Goal: Task Accomplishment & Management: Manage account settings

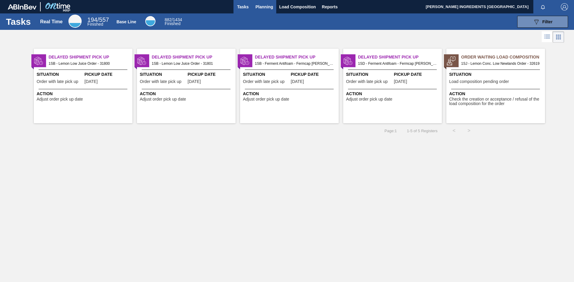
click at [268, 6] on span "Planning" at bounding box center [264, 6] width 18 height 7
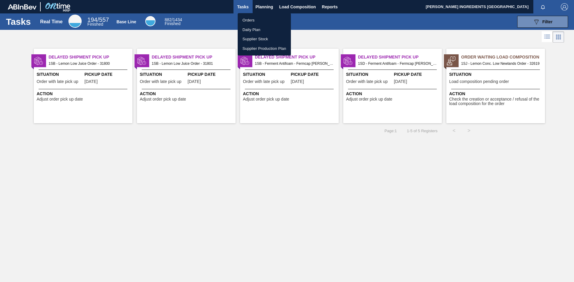
click at [267, 18] on li "Orders" at bounding box center [263, 21] width 53 height 10
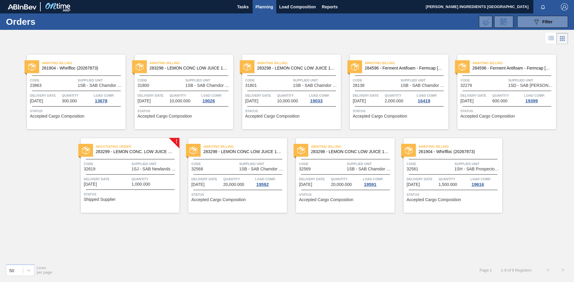
click at [153, 191] on span "Status" at bounding box center [131, 194] width 94 height 6
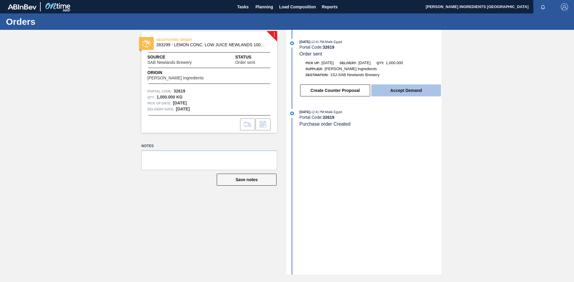
click at [393, 90] on button "Accept Demand" at bounding box center [406, 91] width 70 height 12
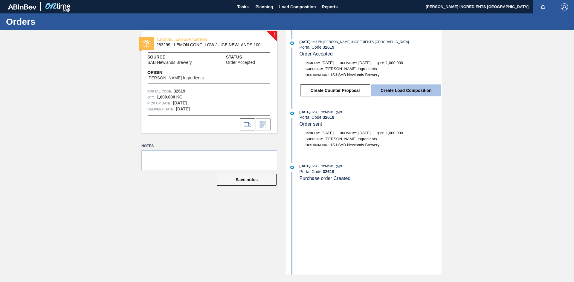
click at [396, 93] on button "Create Load Composition" at bounding box center [406, 91] width 70 height 12
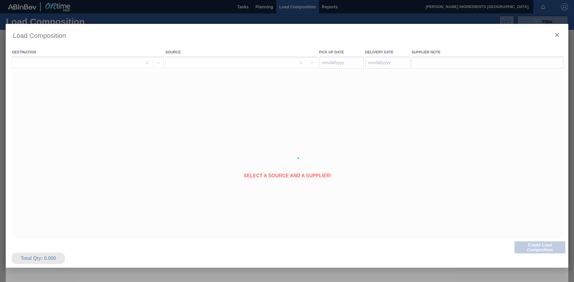
type Date "[DATE]"
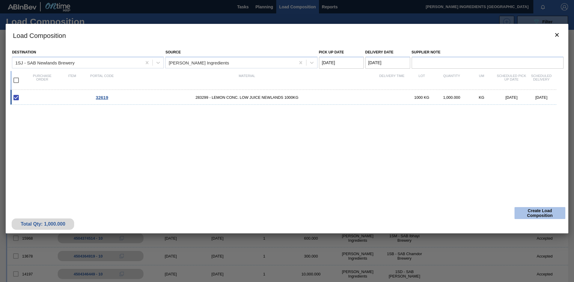
click at [539, 215] on button "Create Load Composition" at bounding box center [539, 213] width 51 height 12
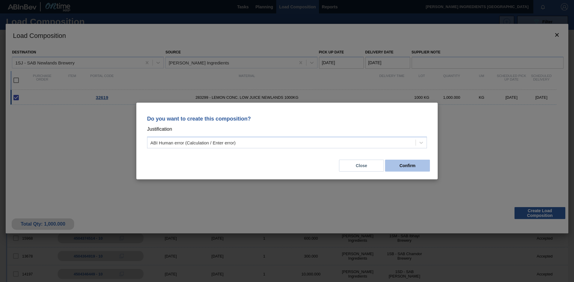
click at [417, 169] on button "Confirm" at bounding box center [407, 166] width 45 height 12
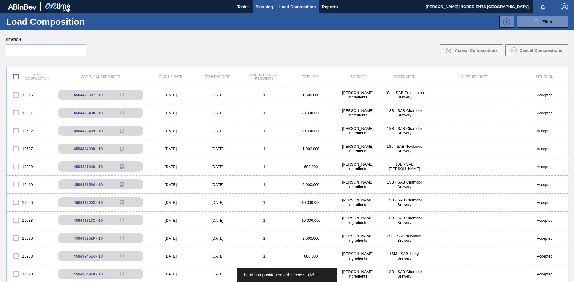
click at [268, 8] on span "Planning" at bounding box center [264, 6] width 18 height 7
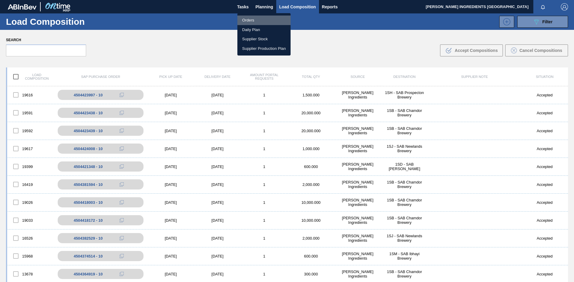
click at [254, 19] on li "Orders" at bounding box center [263, 21] width 53 height 10
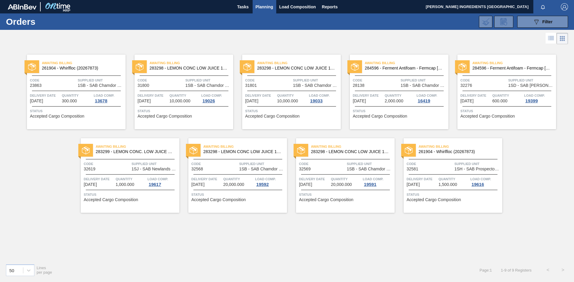
click at [120, 175] on div "Awaiting Billing 283299 - LEMON CONC. LOW JUICE NEWLANDS 1000KG Code 32619 Supp…" at bounding box center [130, 175] width 99 height 75
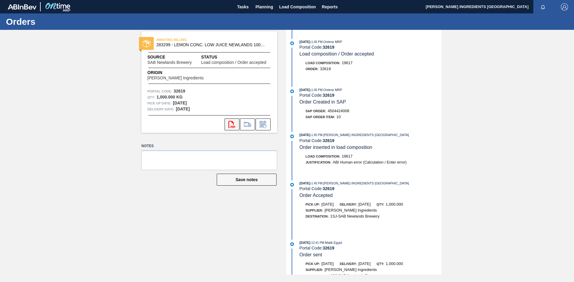
click at [229, 126] on icon at bounding box center [231, 124] width 7 height 7
